Goal: Information Seeking & Learning: Learn about a topic

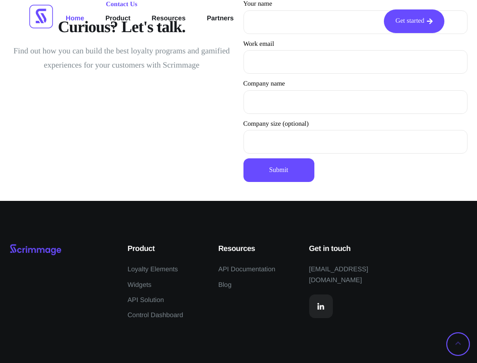
scroll to position [2550, 0]
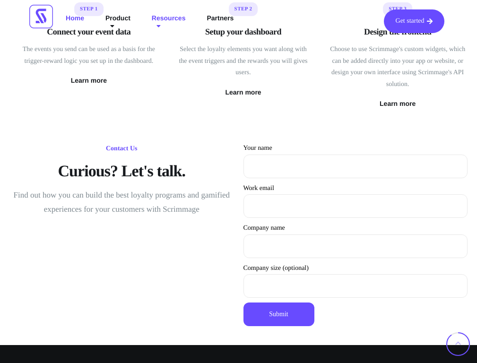
click at [191, 16] on link "Resources" at bounding box center [169, 21] width 48 height 24
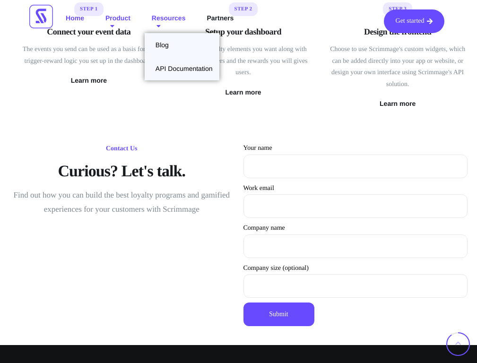
click at [127, 16] on link "Product" at bounding box center [117, 21] width 39 height 24
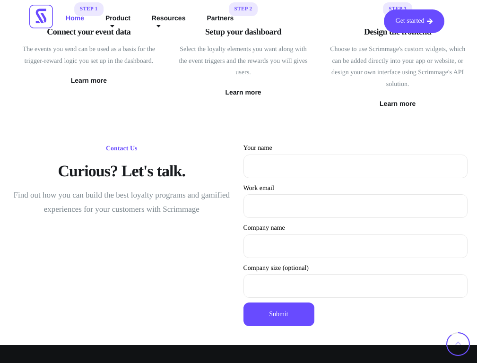
click at [242, 2] on div "Get started Home Product Loyalty Elements Widgets Control Dashboard API Solutio…" at bounding box center [238, 21] width 421 height 43
click at [241, 16] on link "Partners" at bounding box center [220, 21] width 41 height 24
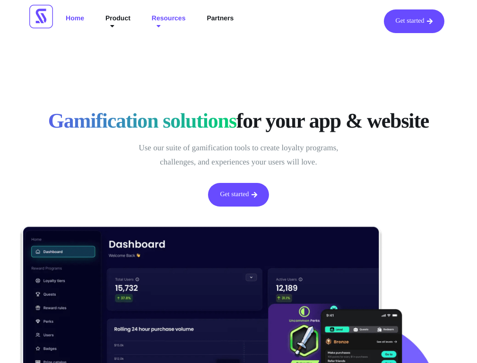
click at [191, 16] on link "Resources" at bounding box center [169, 21] width 48 height 24
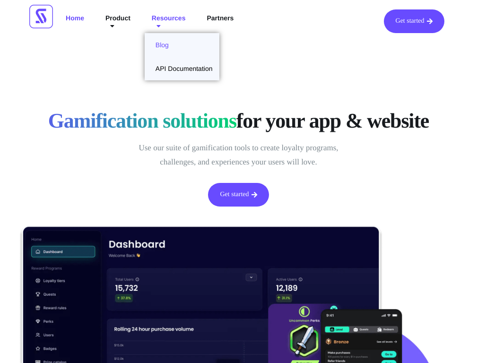
click at [178, 39] on link "Blog" at bounding box center [182, 45] width 75 height 24
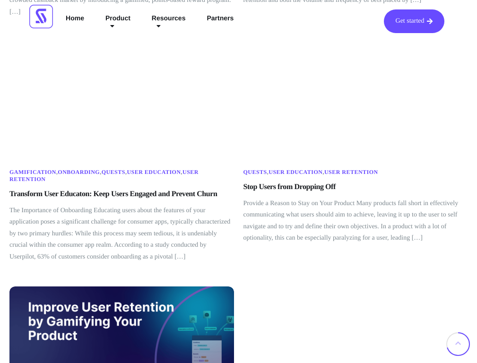
scroll to position [1163, 0]
